Goal: Check status: Check status

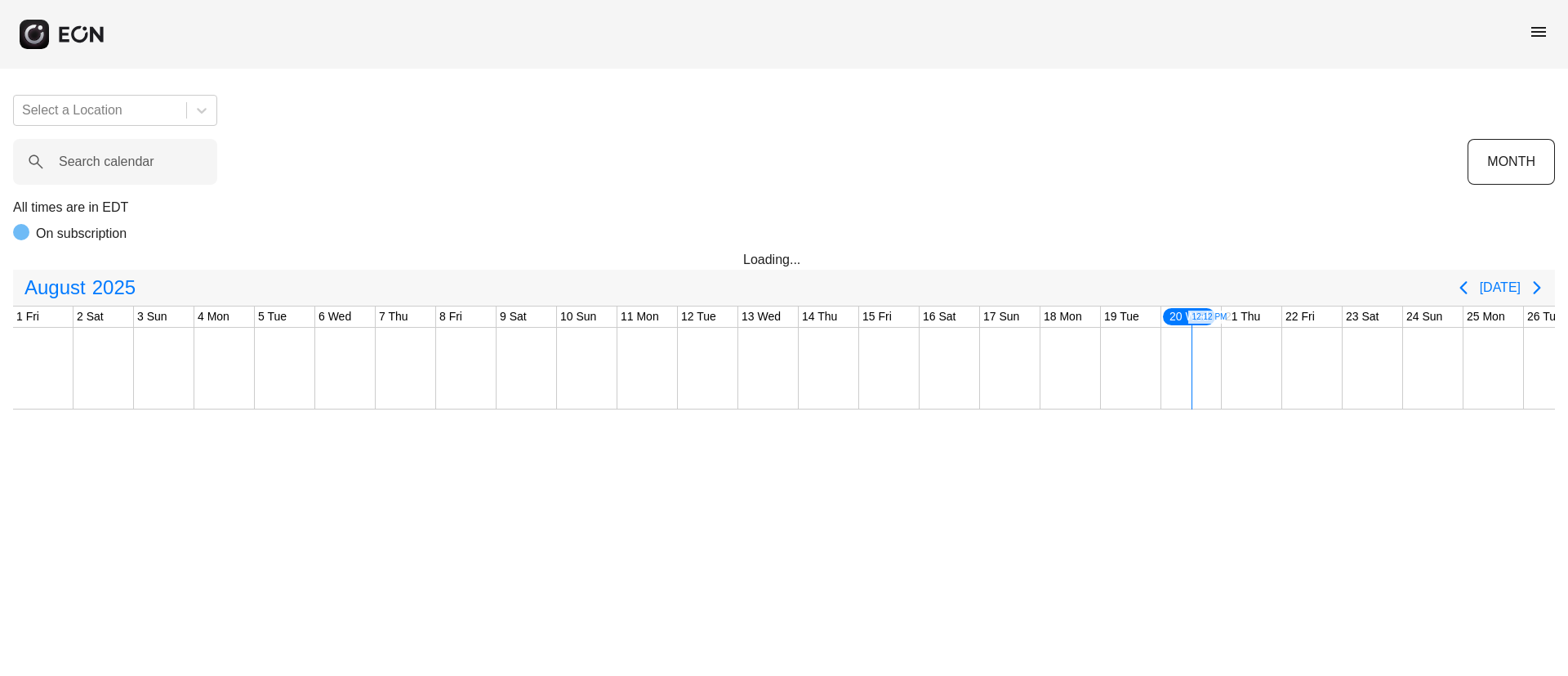
scroll to position [0, 330]
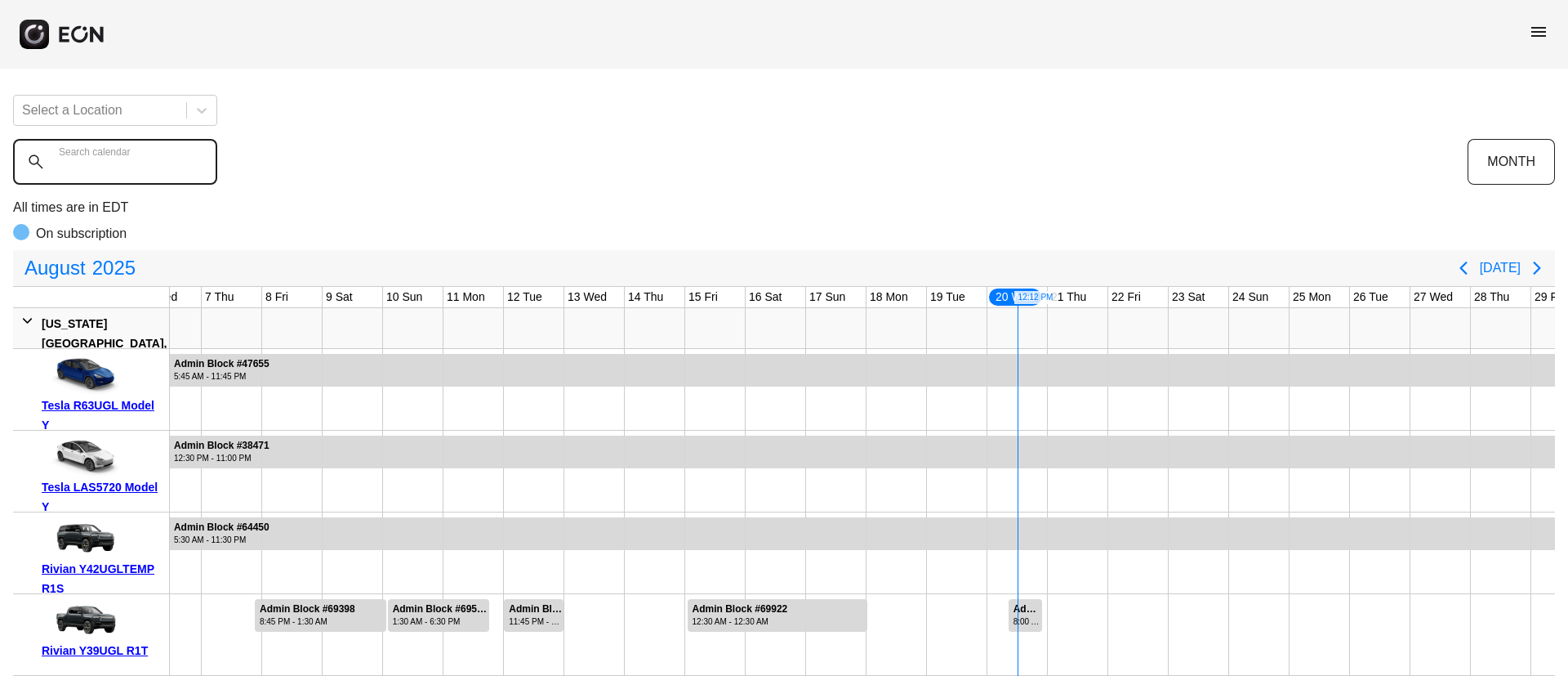
click at [159, 160] on calendar "Search calendar" at bounding box center [115, 162] width 204 height 46
paste calendar "******"
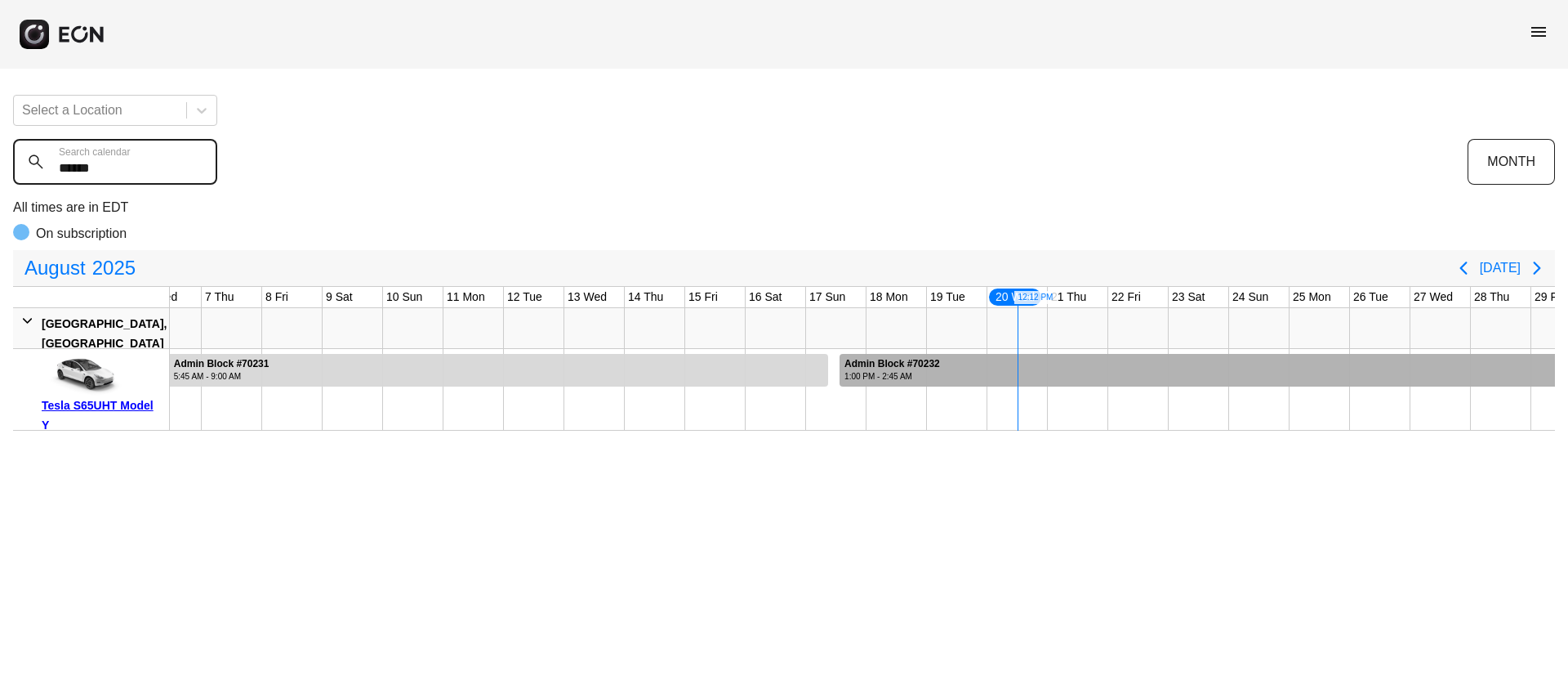
type calendar "******"
click at [1391, 376] on div at bounding box center [1275, 370] width 872 height 33
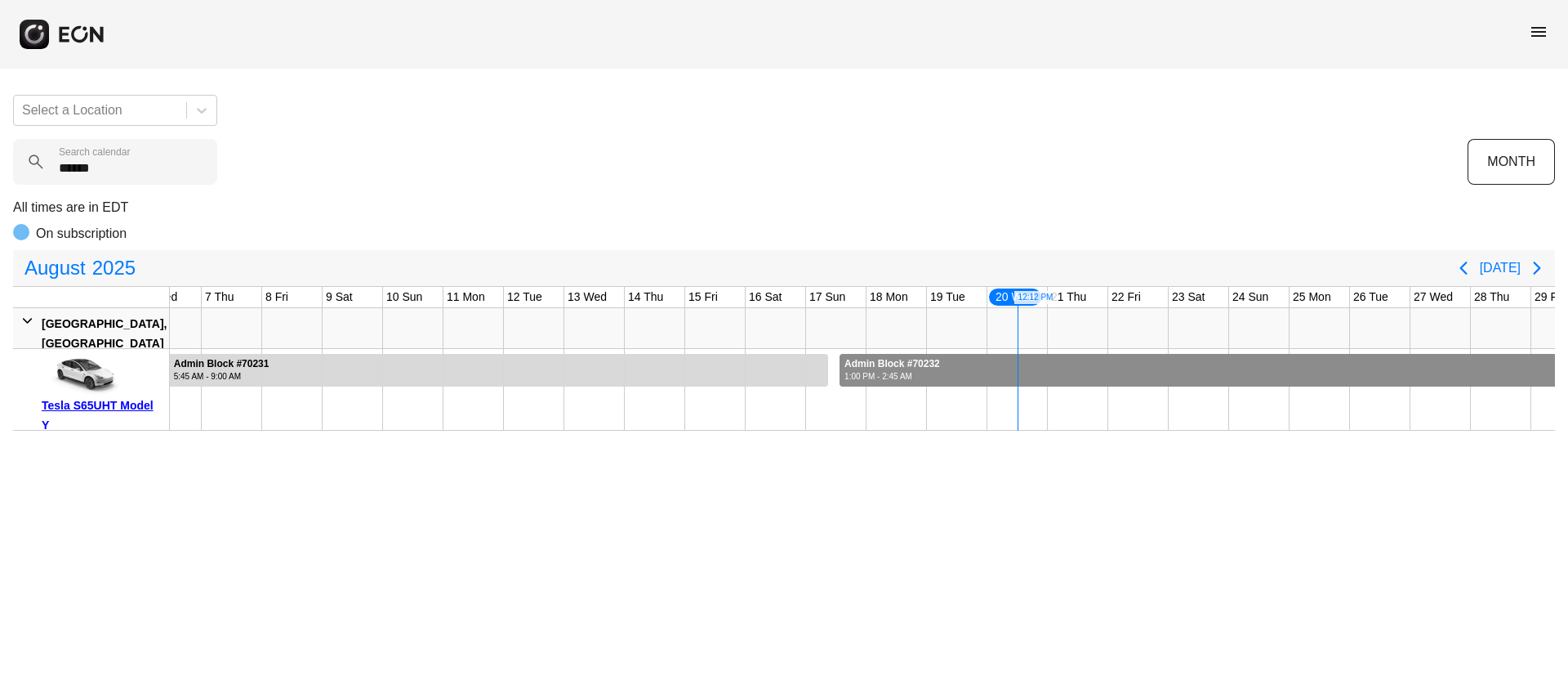
click at [1391, 376] on div at bounding box center [1275, 370] width 872 height 33
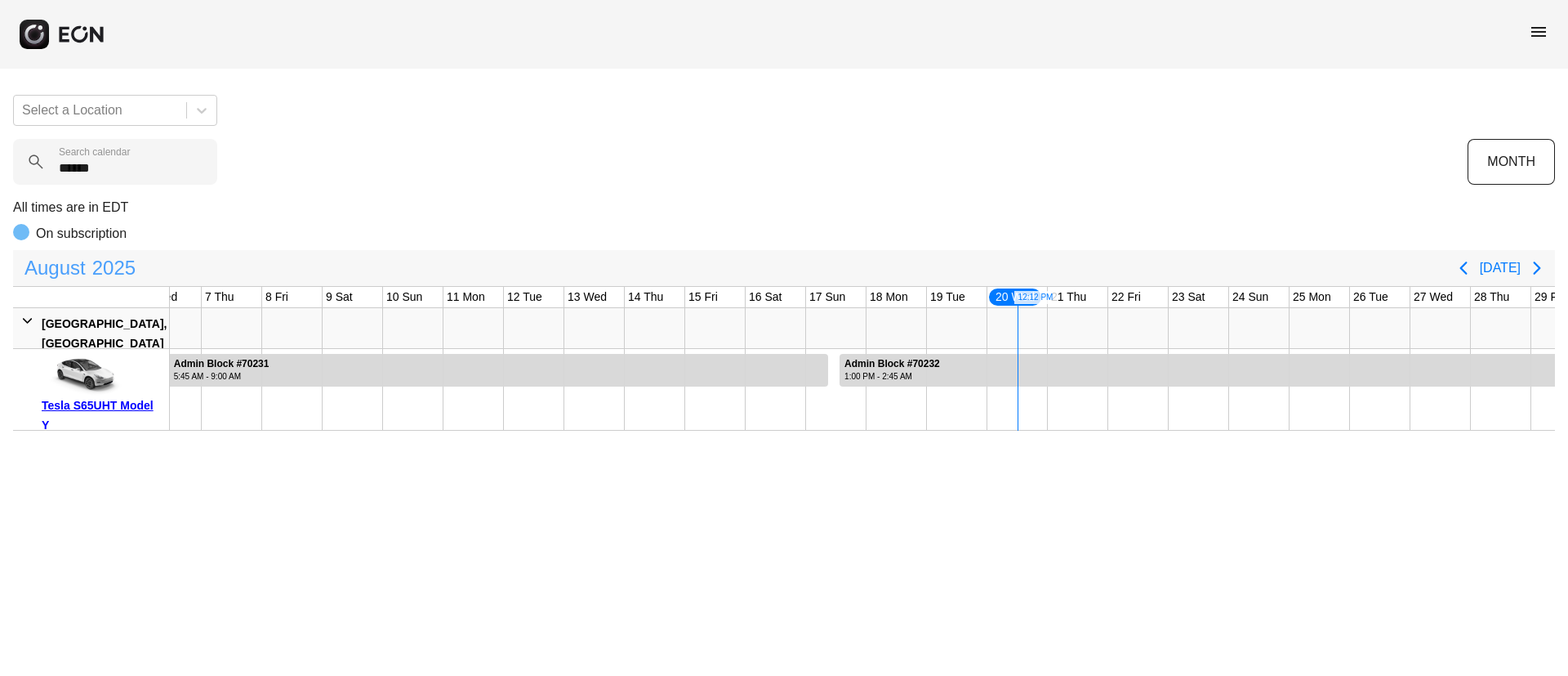
click at [84, 261] on span "August" at bounding box center [55, 268] width 68 height 33
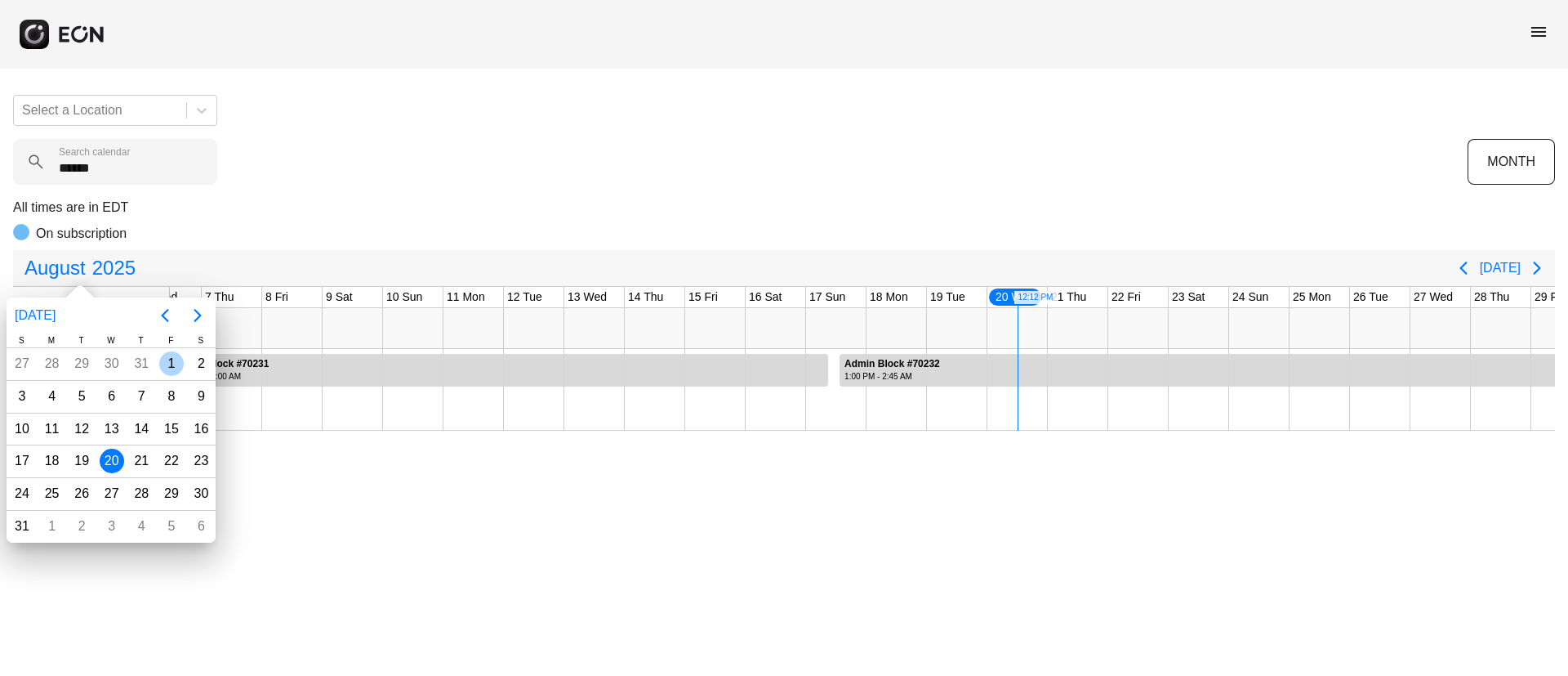
click at [162, 358] on div "1" at bounding box center [172, 363] width 25 height 25
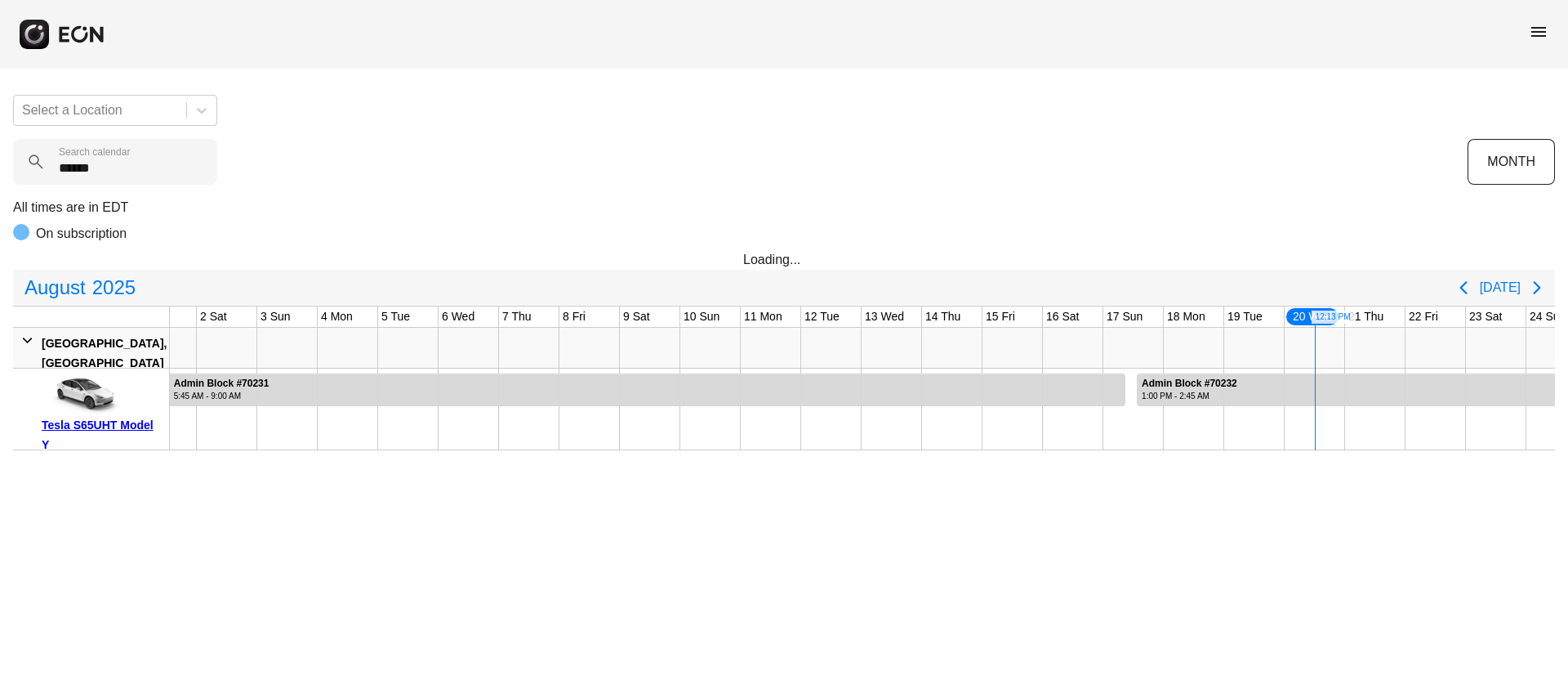
scroll to position [0, 1]
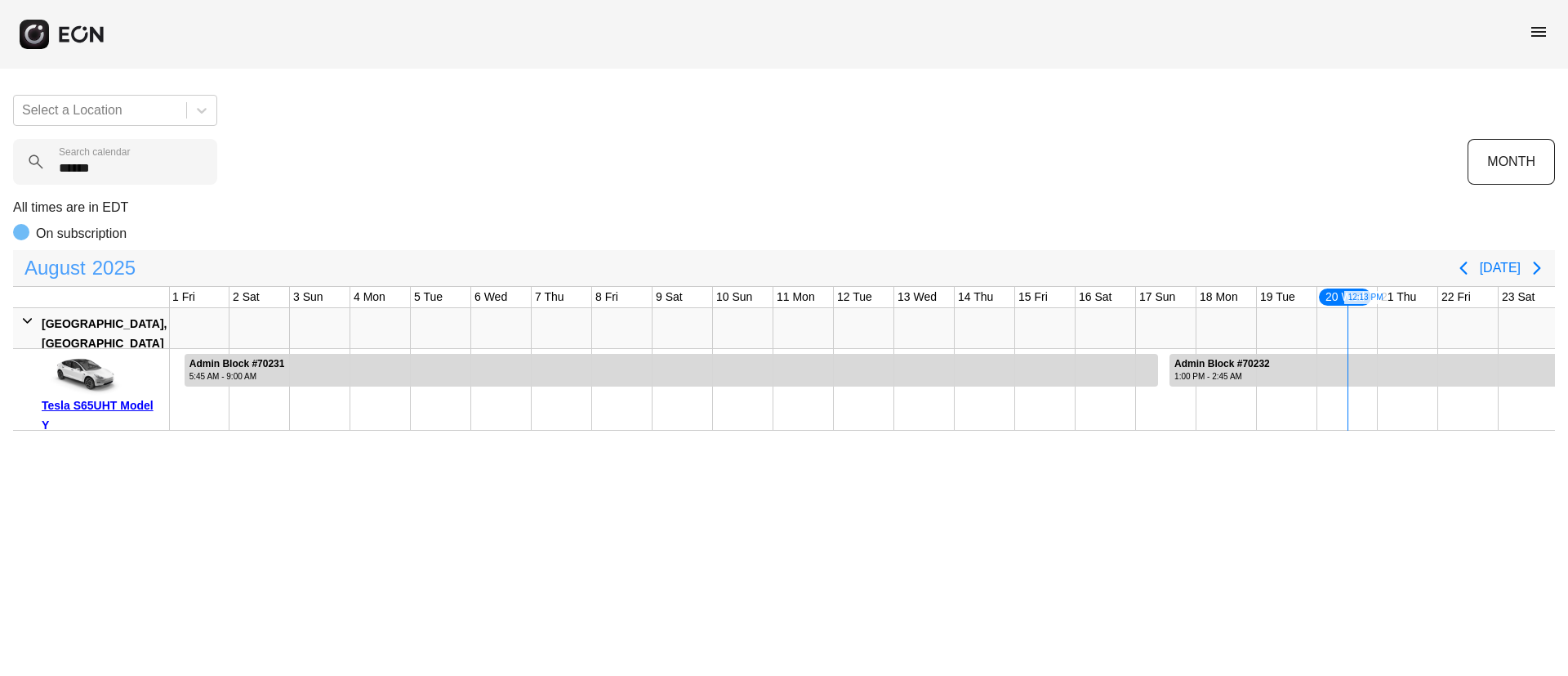
click at [80, 250] on div "August 2025 Today" at bounding box center [784, 268] width 1542 height 36
click at [81, 262] on span "August" at bounding box center [55, 268] width 68 height 33
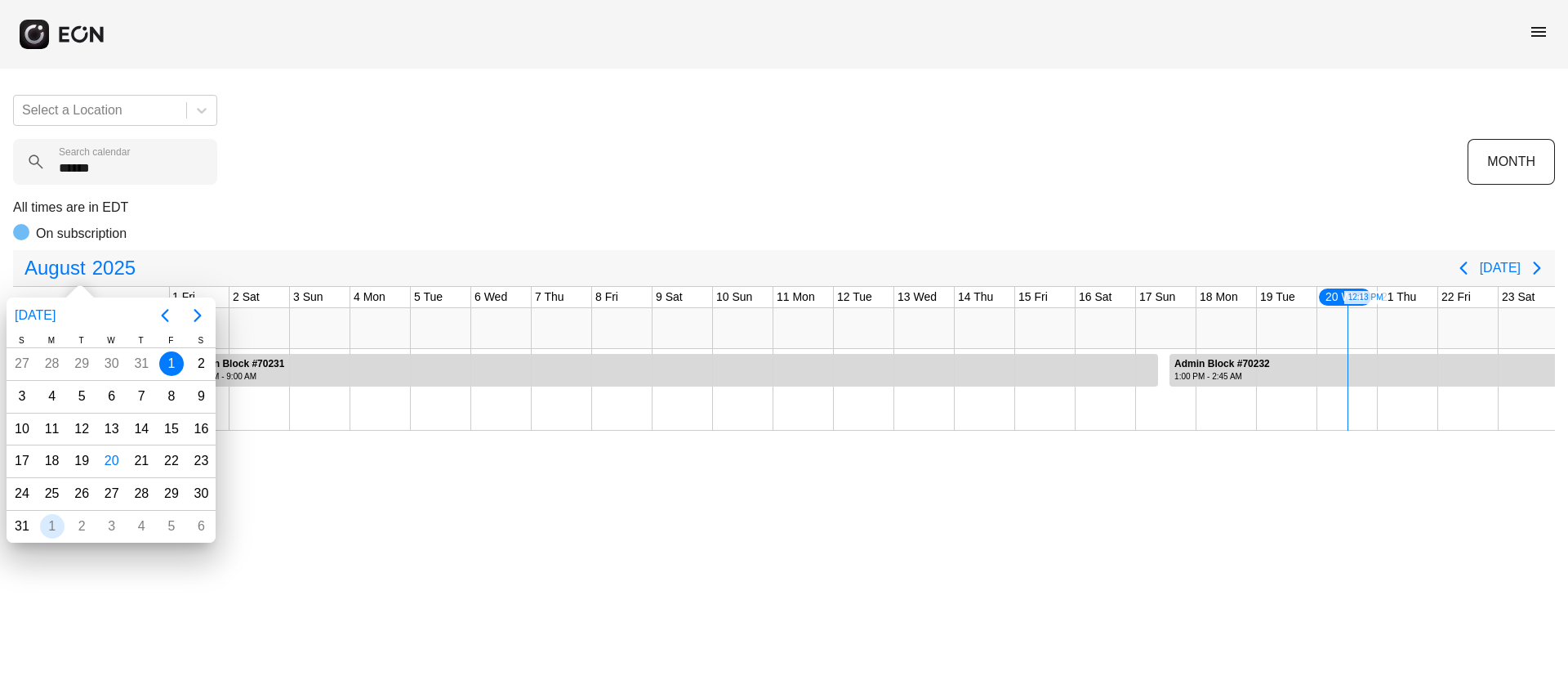
click at [55, 527] on div "1" at bounding box center [52, 526] width 25 height 25
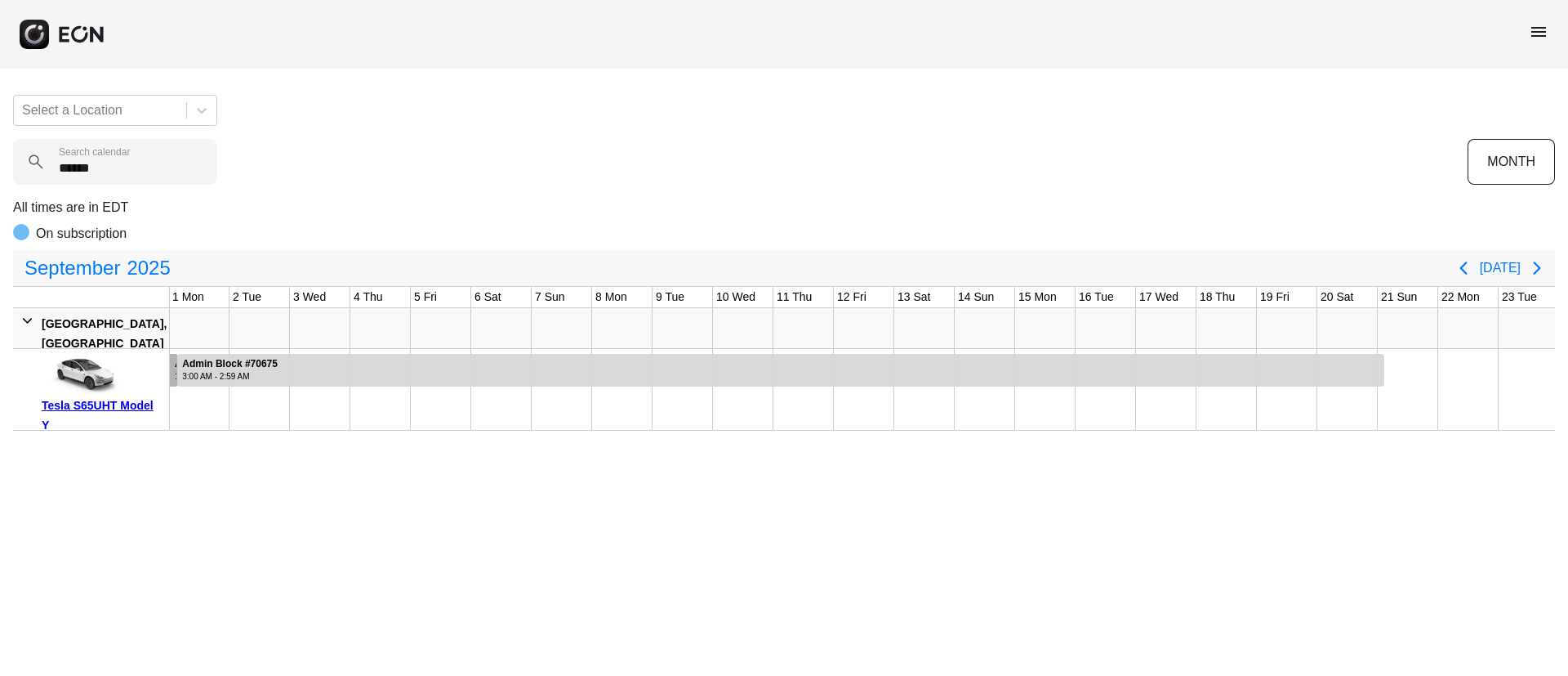
click at [174, 358] on div "Admin Block #70232 1:00 PM - 2:45 AM" at bounding box center [176, 370] width 10 height 33
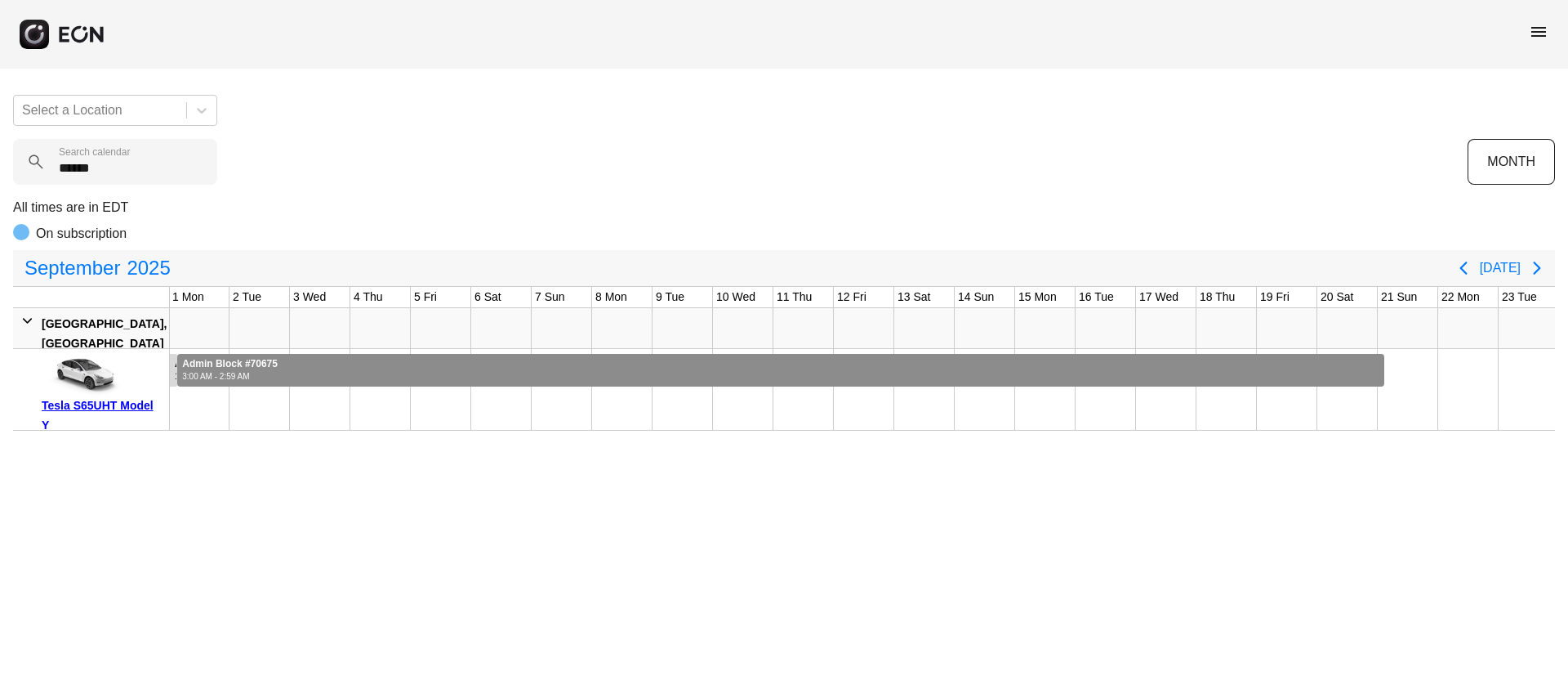
click at [314, 363] on div at bounding box center [781, 370] width 1207 height 33
click at [847, 359] on div at bounding box center [781, 370] width 1207 height 33
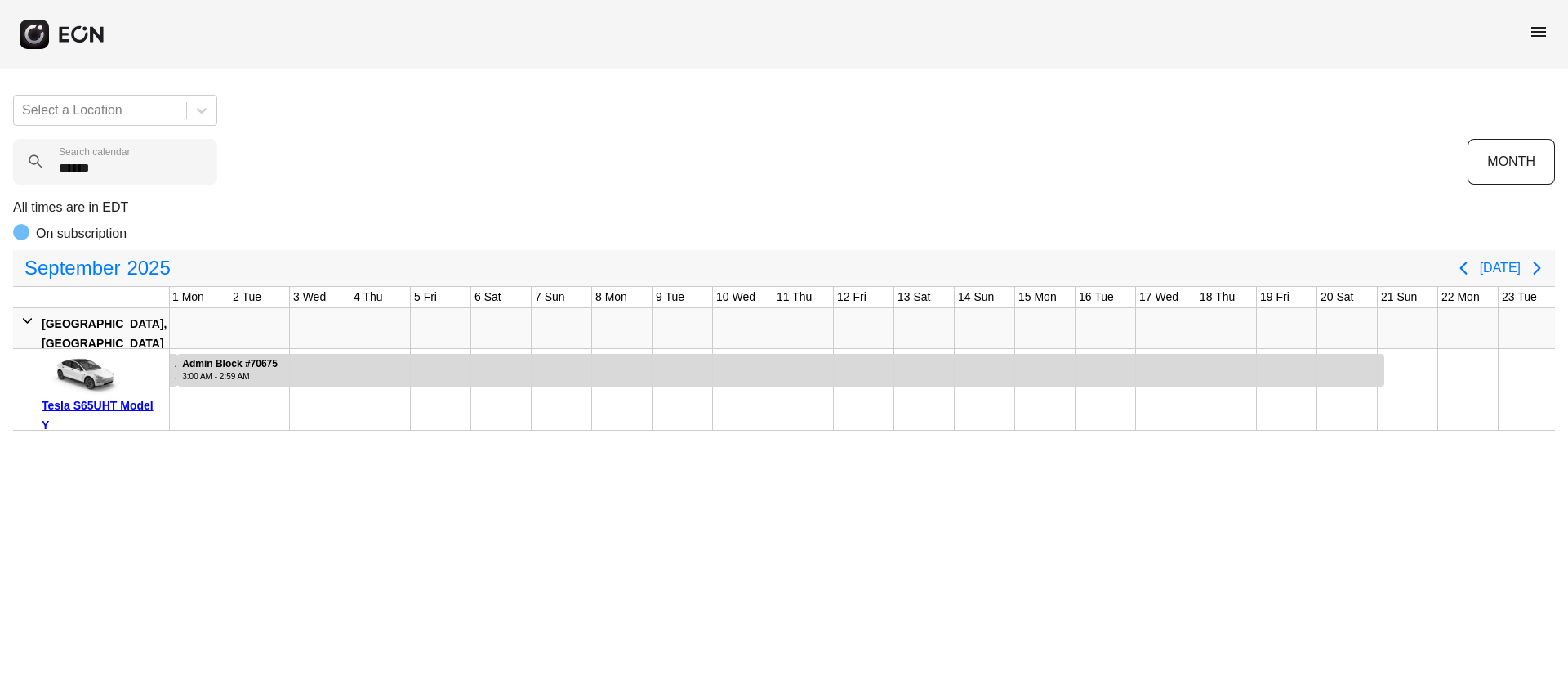
click at [1539, 24] on span "menu" at bounding box center [1539, 32] width 20 height 20
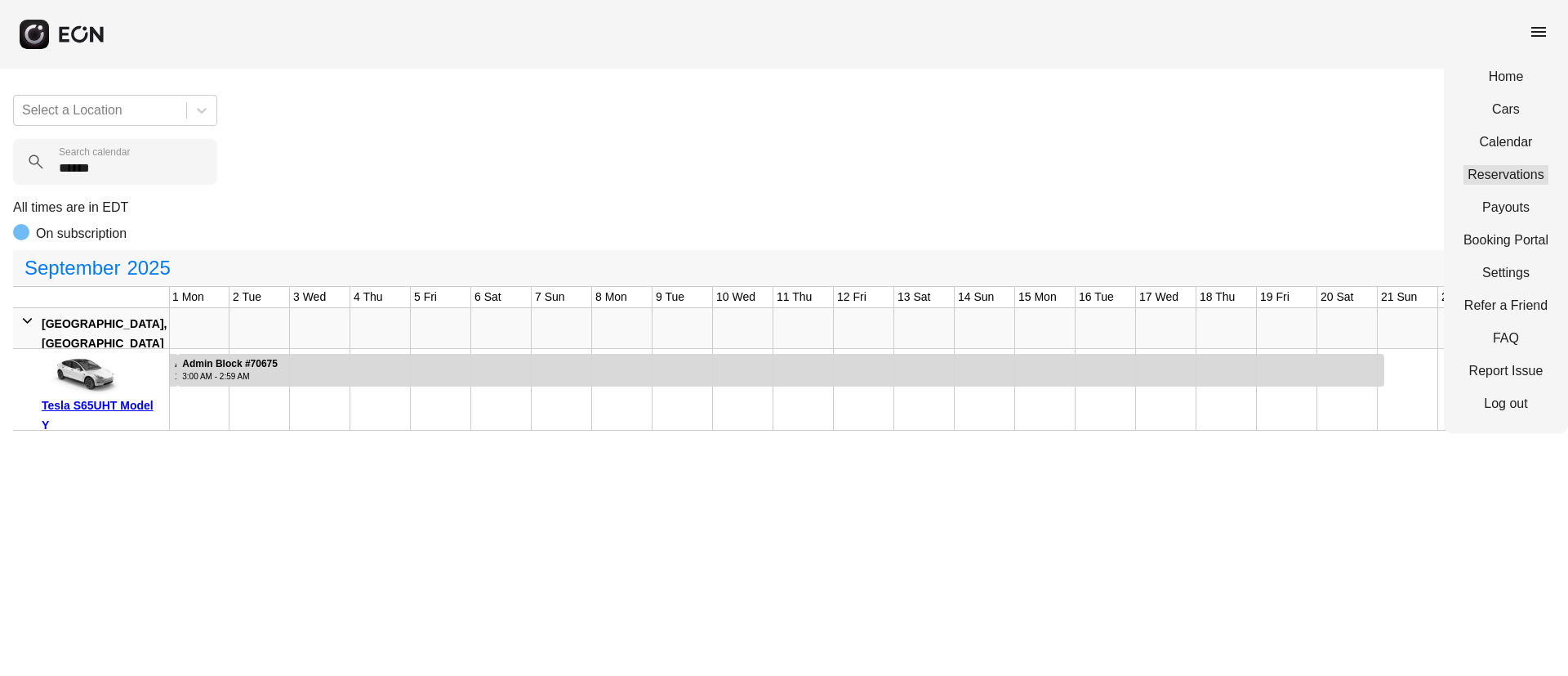
click at [1507, 169] on link "Reservations" at bounding box center [1506, 175] width 85 height 20
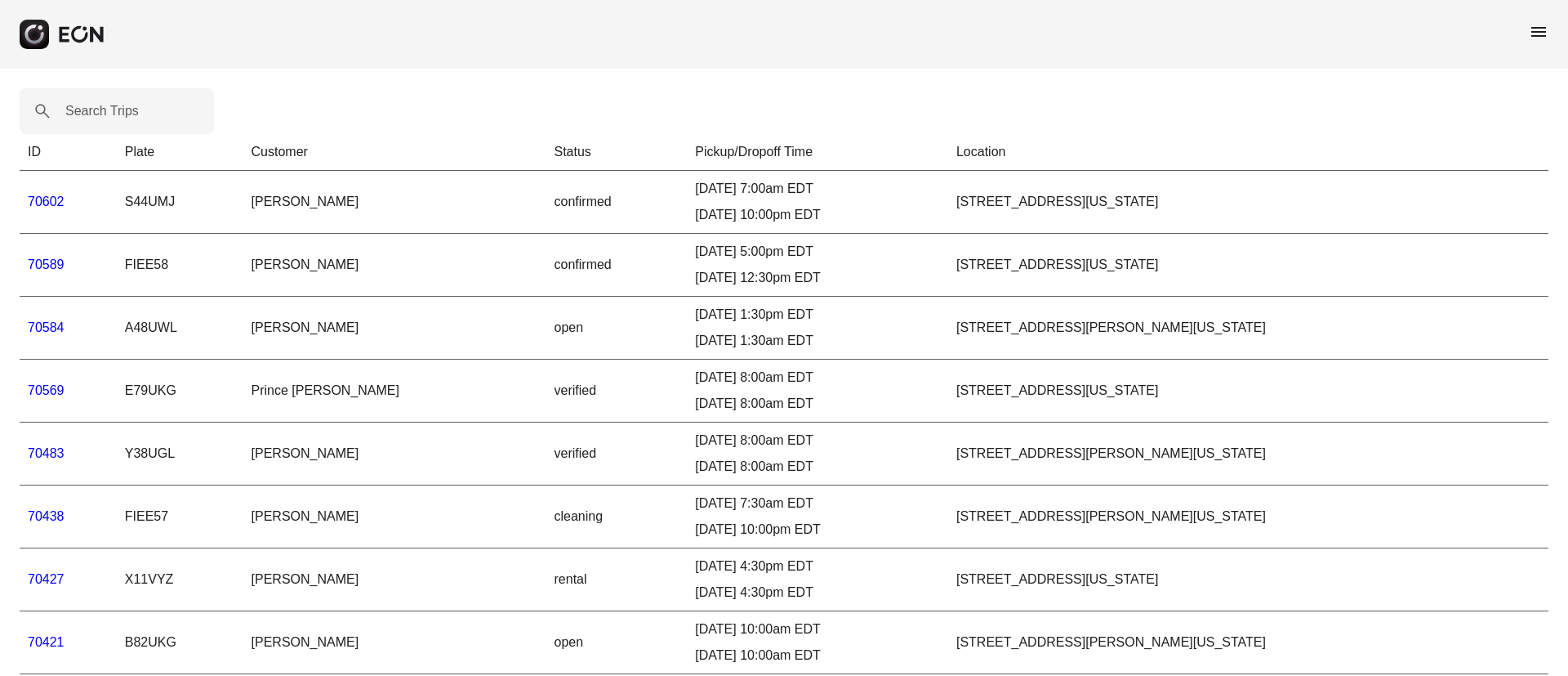
click at [128, 109] on label "Search Trips" at bounding box center [102, 111] width 74 height 20
click at [128, 109] on Trips "Search Trips" at bounding box center [117, 111] width 195 height 46
paste Trips "*****"
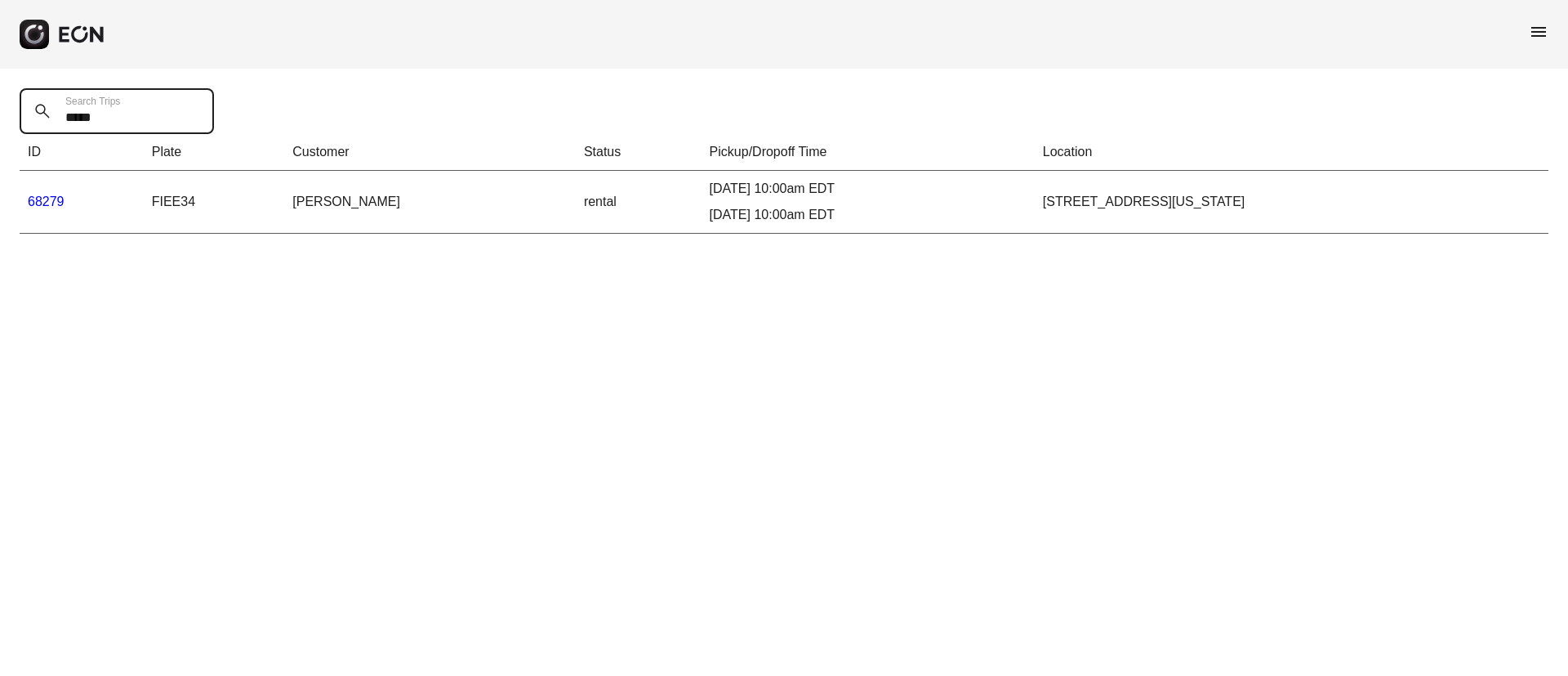
type Trips "*****"
click at [488, 254] on html "menu ***** Search Trips ID Plate Customer Status Pickup/Dropoff Time Location 6…" at bounding box center [784, 127] width 1568 height 254
click at [41, 202] on link "68279" at bounding box center [46, 201] width 37 height 14
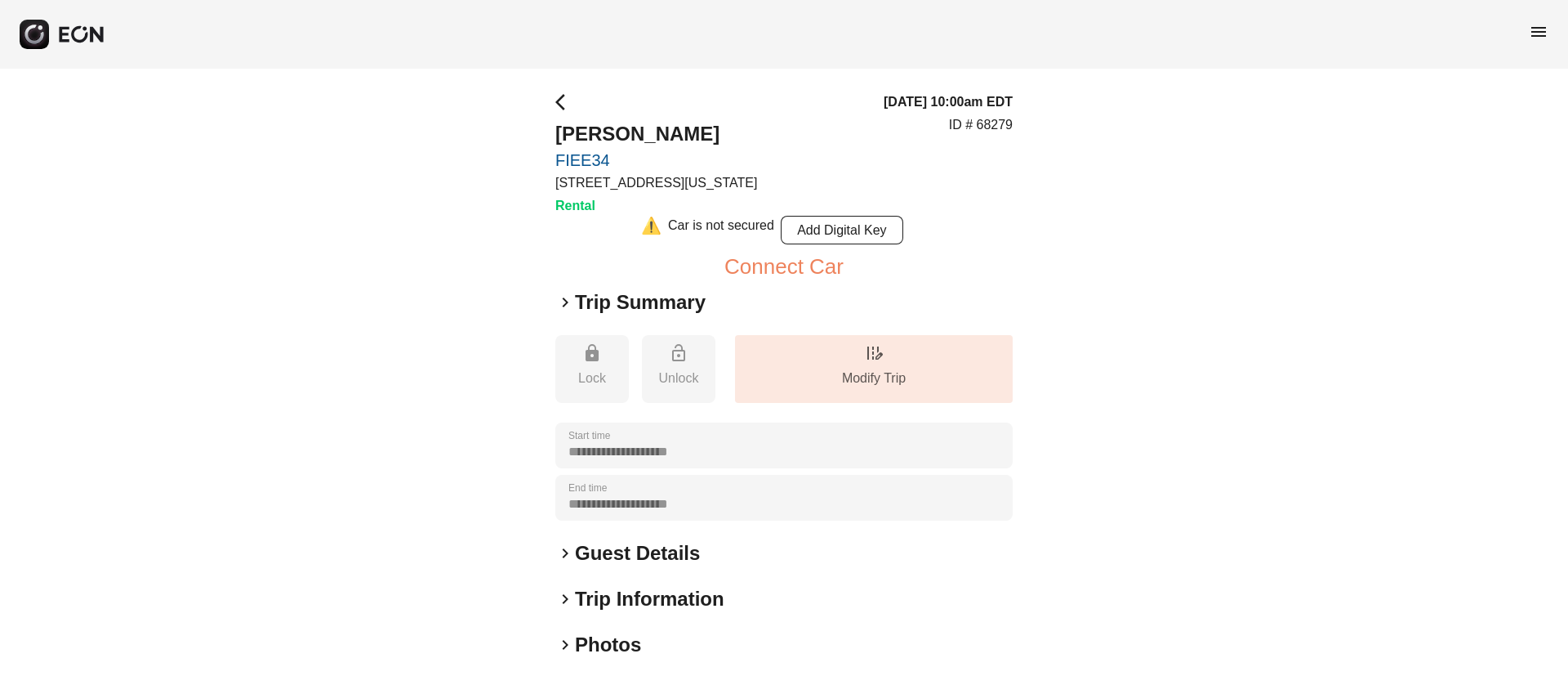
scroll to position [202, 0]
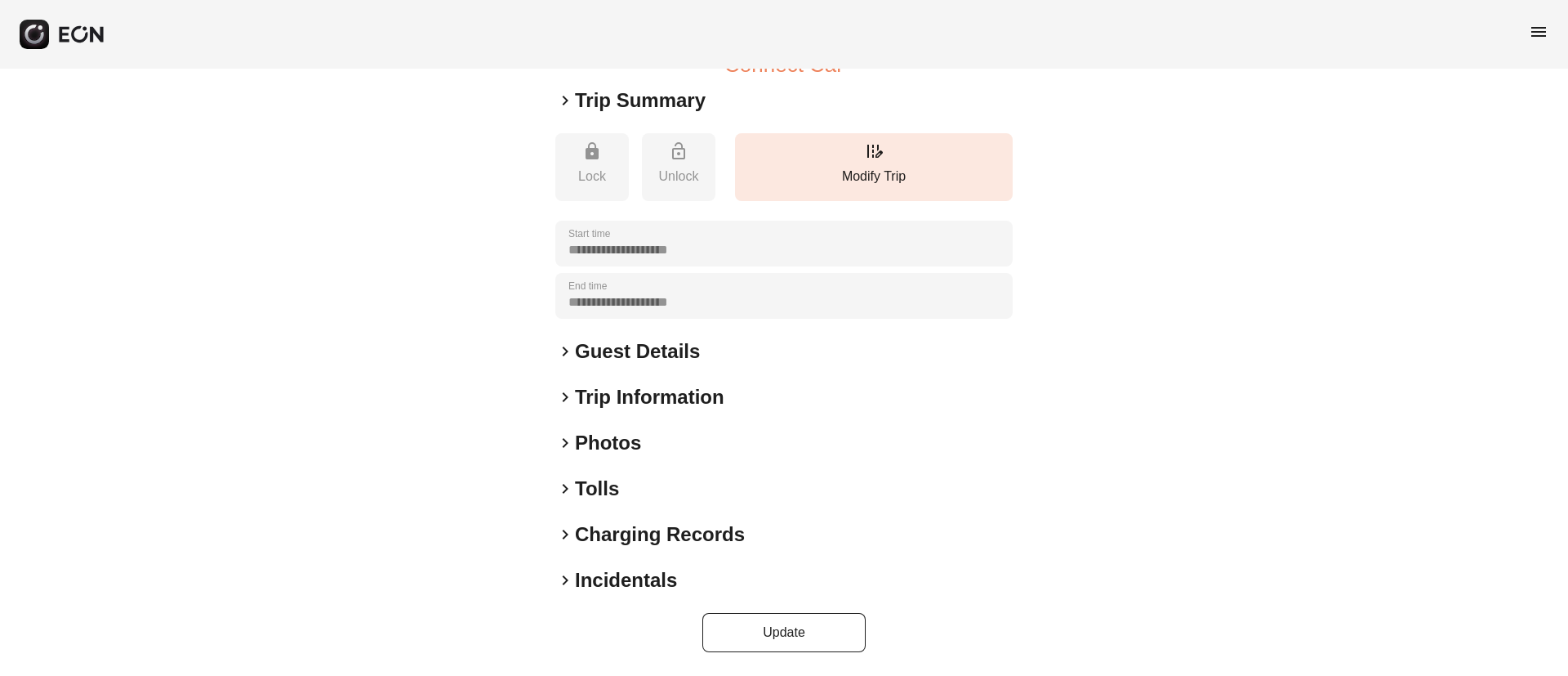
click at [658, 435] on div "keyboard_arrow_right Photos" at bounding box center [784, 443] width 457 height 26
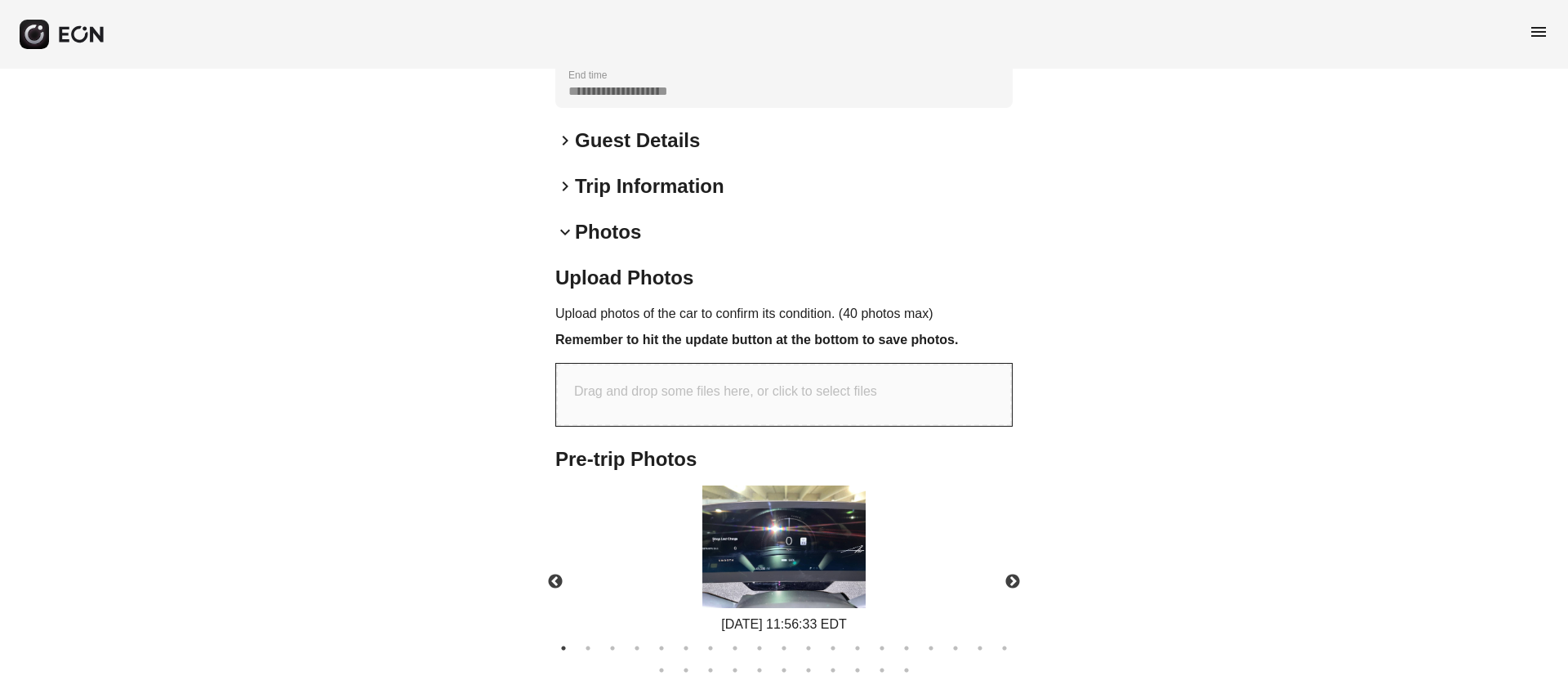
scroll to position [571, 0]
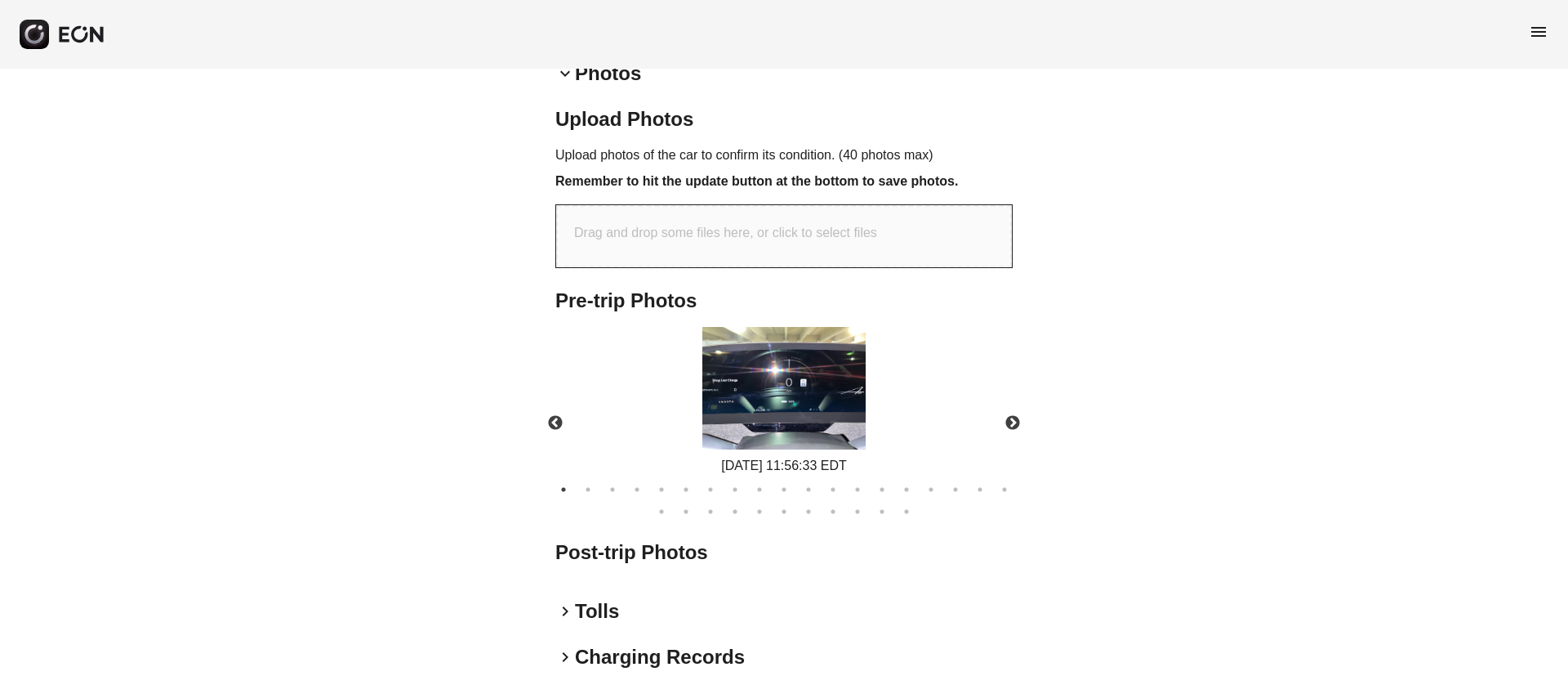
click at [844, 387] on img at bounding box center [784, 388] width 164 height 123
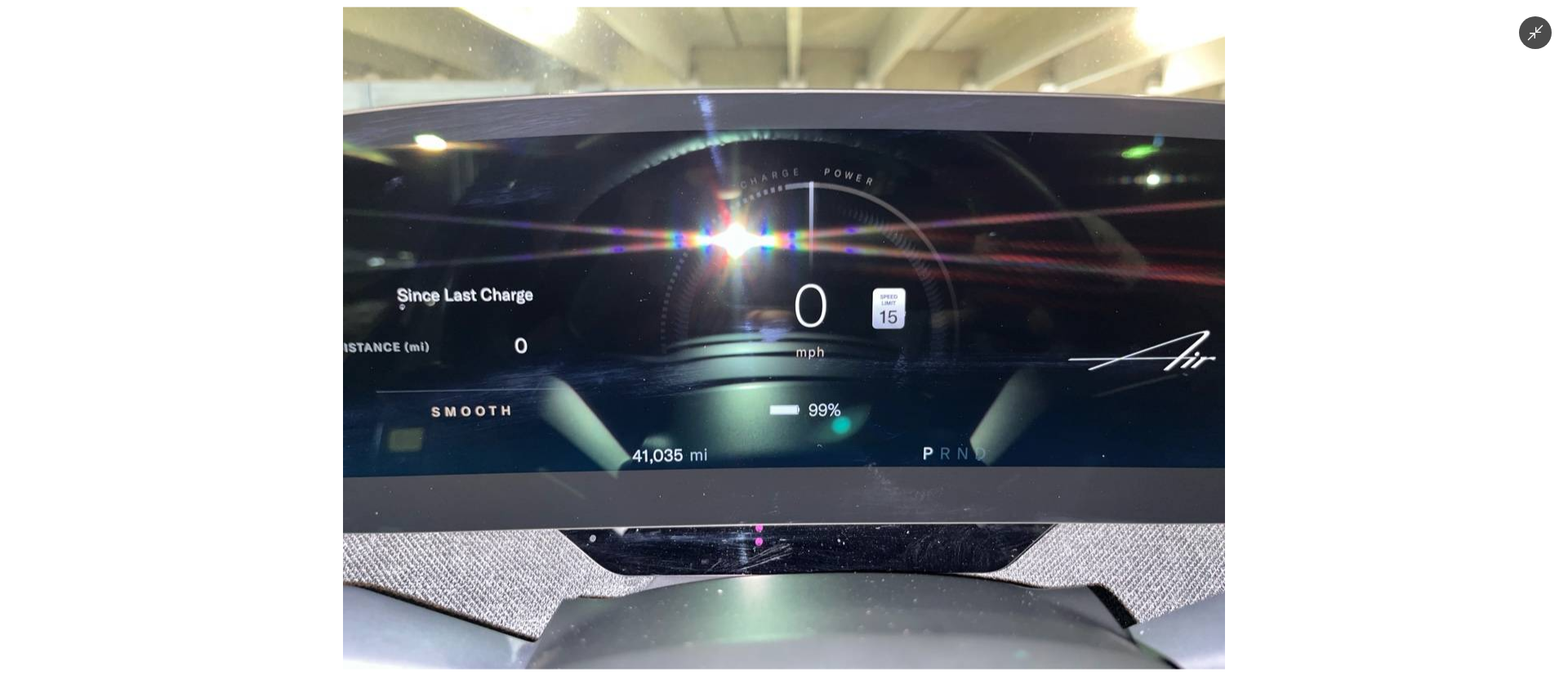
click at [844, 388] on img at bounding box center [784, 337] width 882 height 662
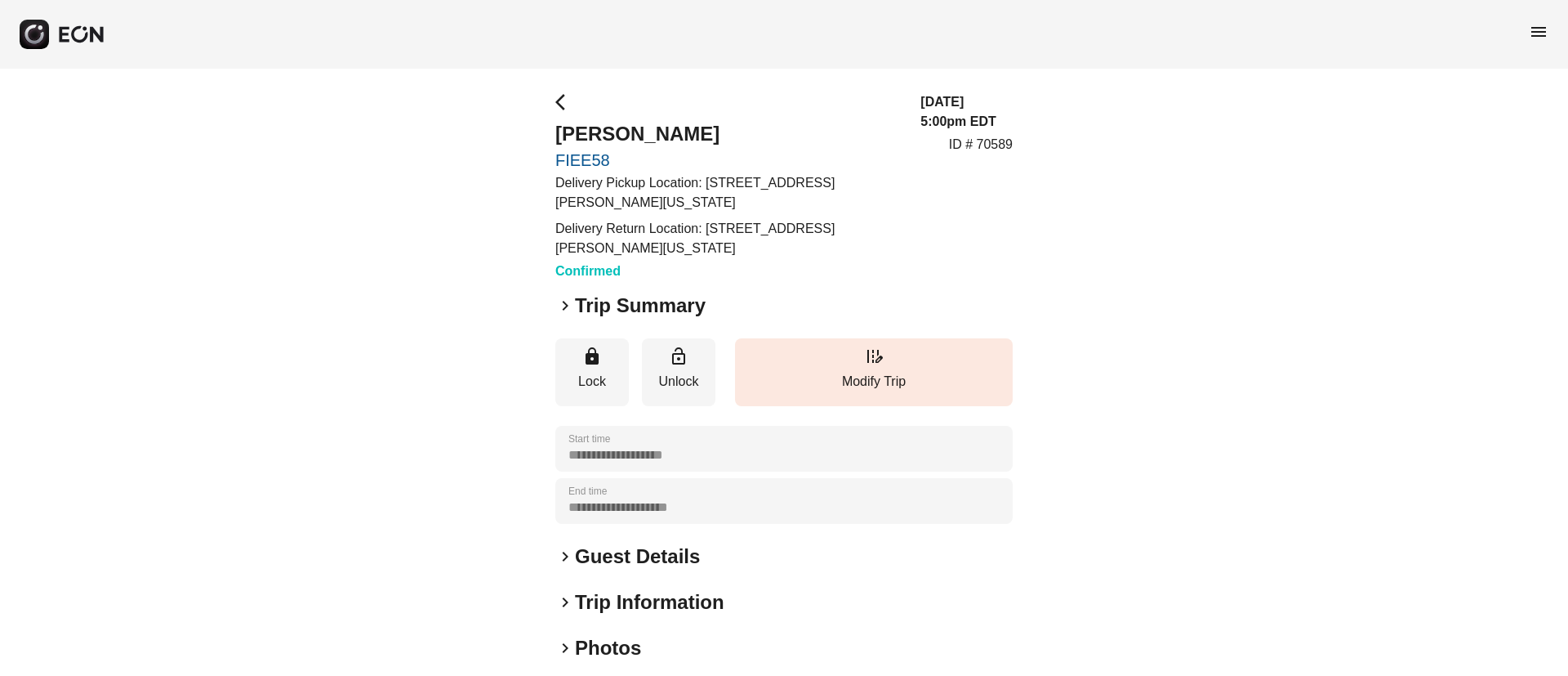
click at [656, 558] on h2 "Guest Details" at bounding box center [637, 557] width 125 height 26
